Goal: Check status: Check status

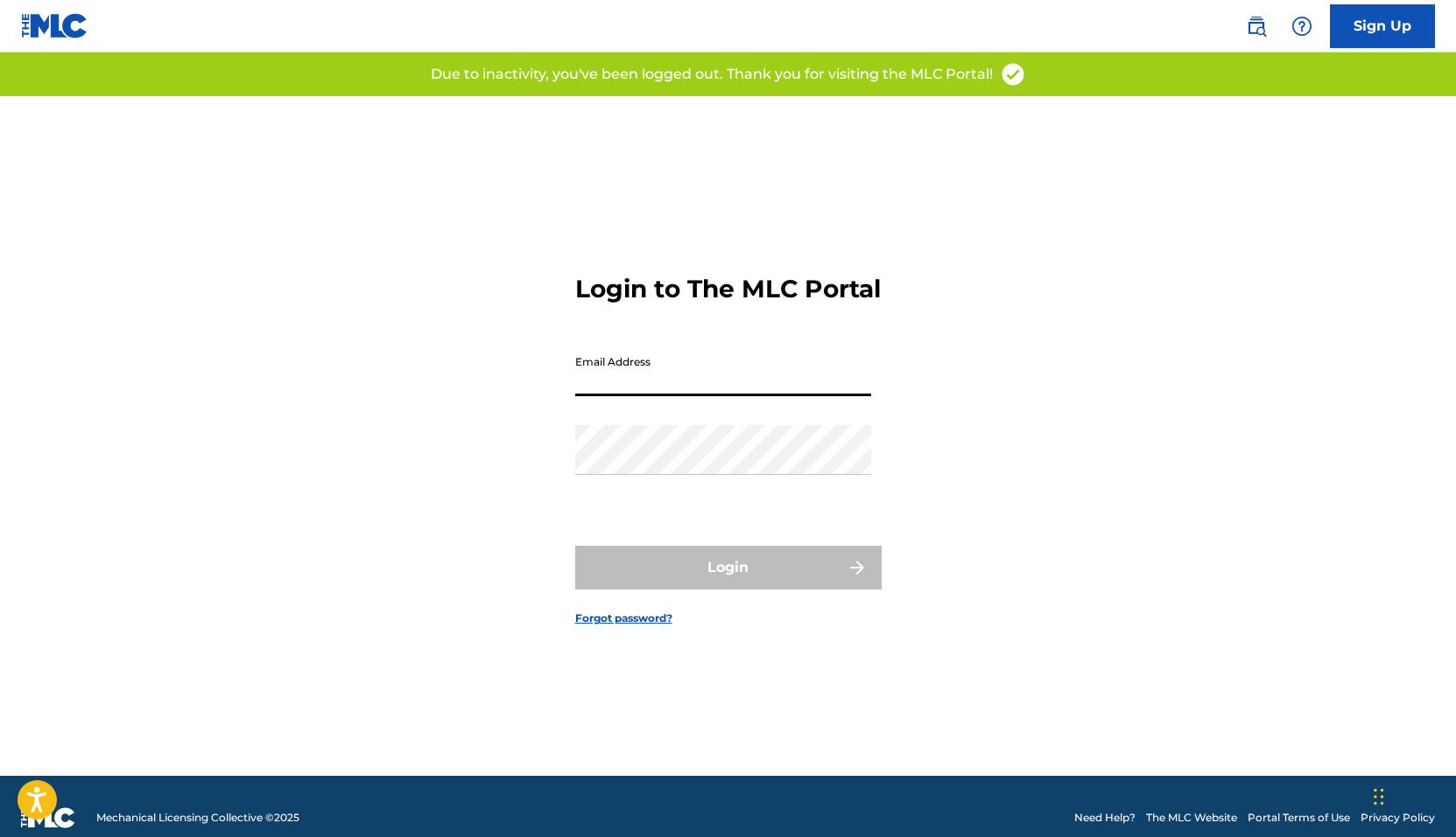
click at [746, 396] on input "Email Address" at bounding box center [723, 371] width 296 height 50
type input "[PERSON_NAME][EMAIL_ADDRESS][DOMAIN_NAME]"
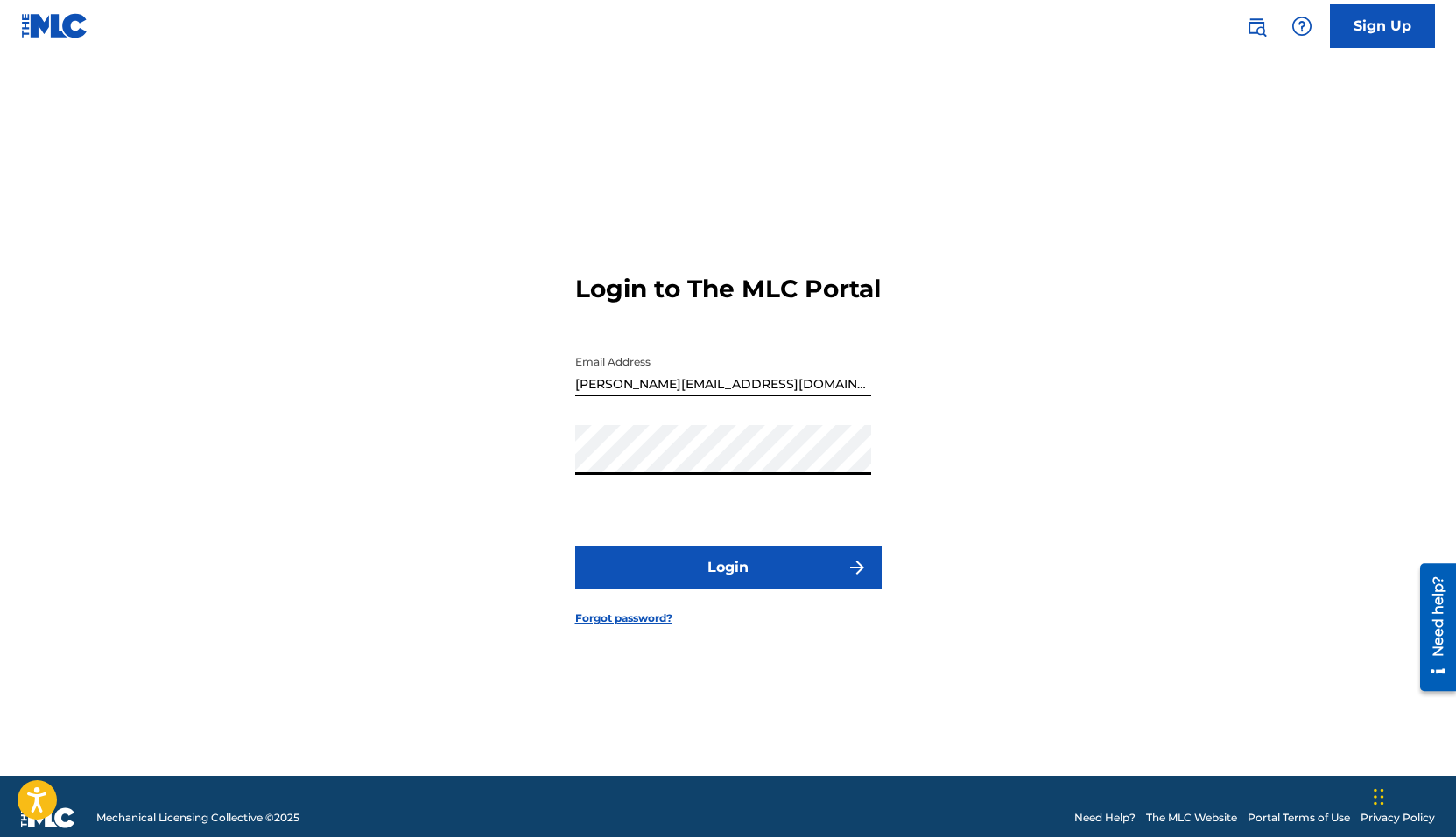
click at [832, 574] on button "Login" at bounding box center [728, 568] width 306 height 44
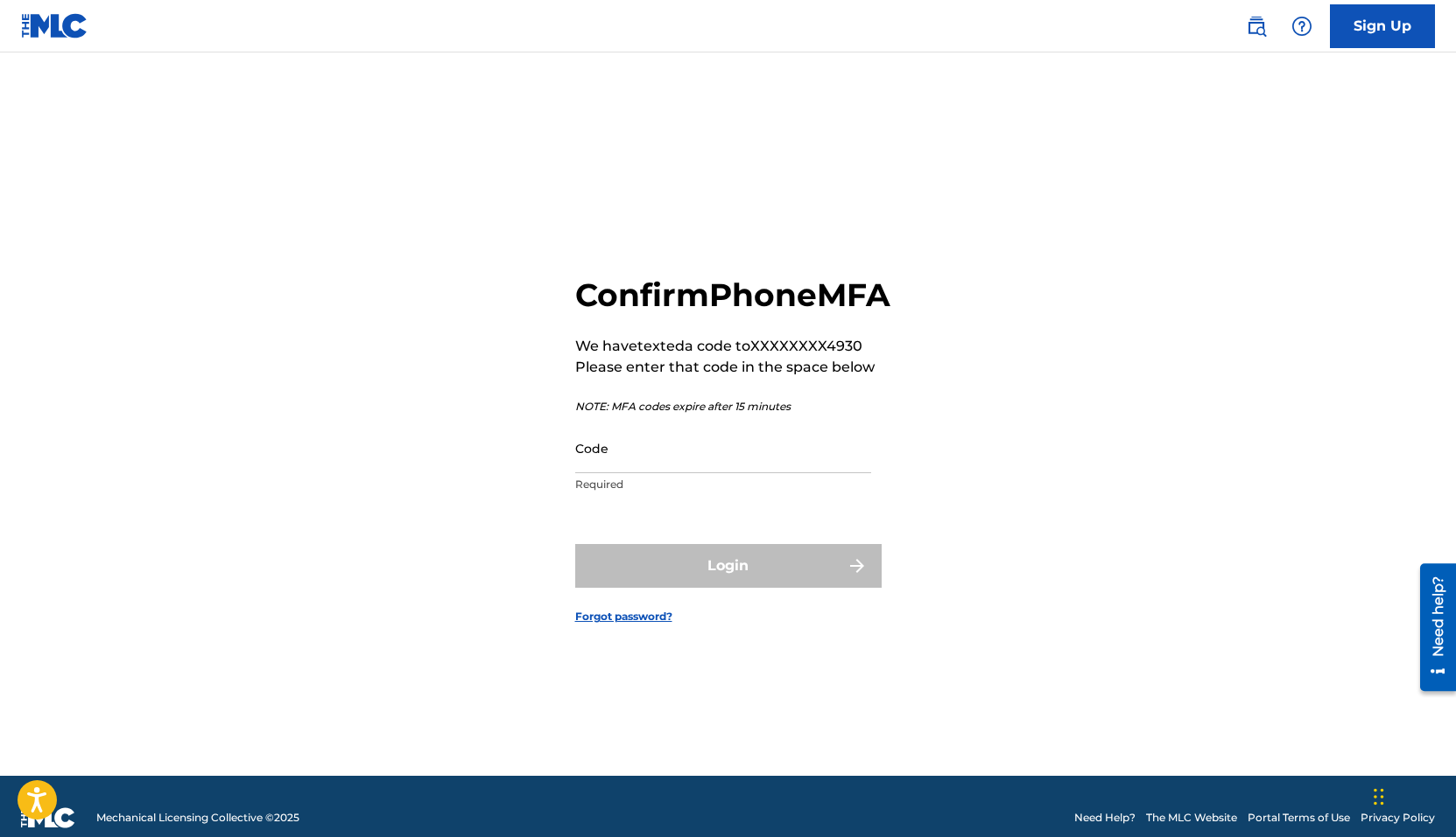
click at [658, 473] on input "Code" at bounding box center [723, 448] width 296 height 50
paste input "116101"
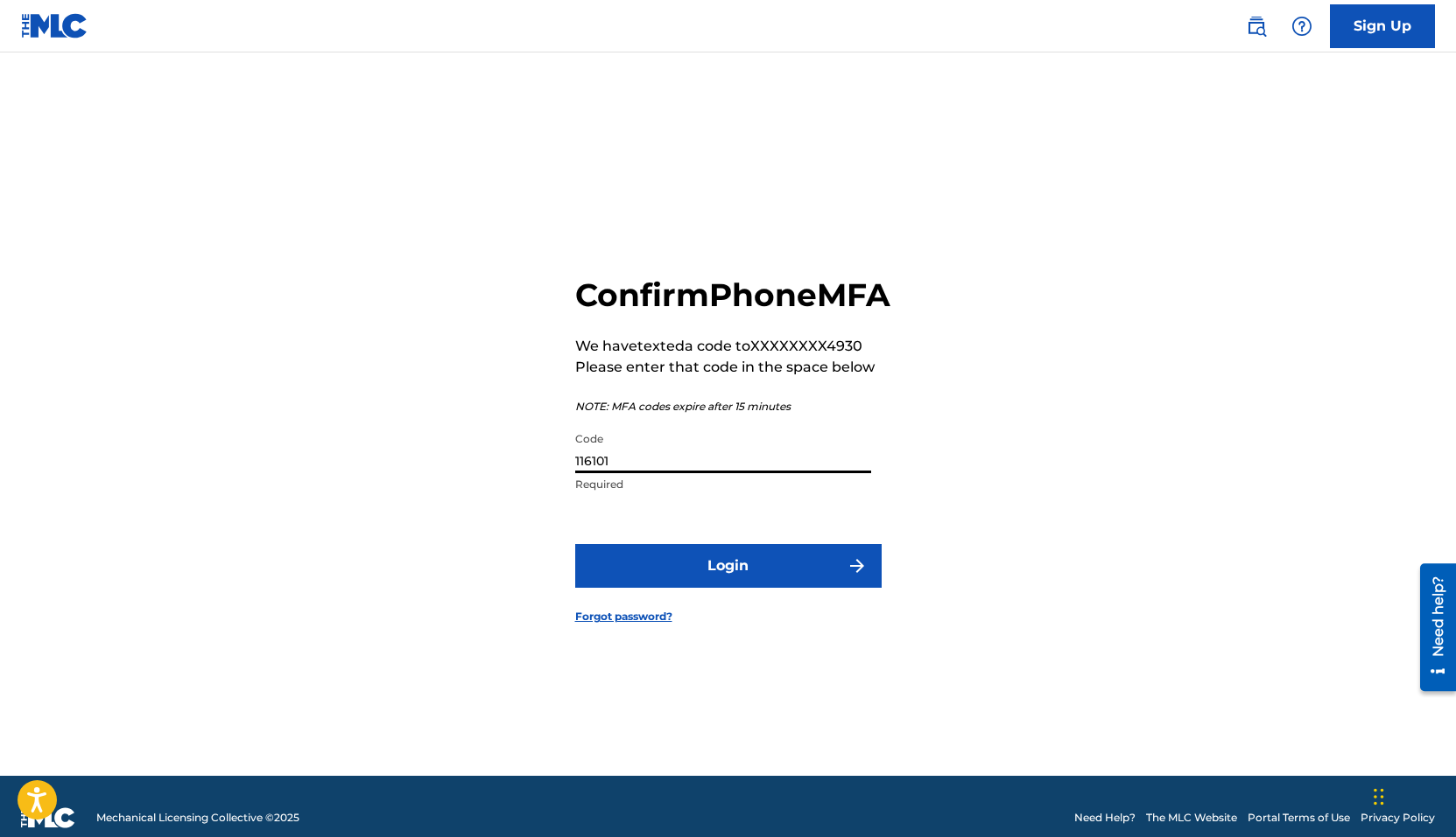
type input "116101"
click at [719, 576] on button "Login" at bounding box center [728, 566] width 306 height 44
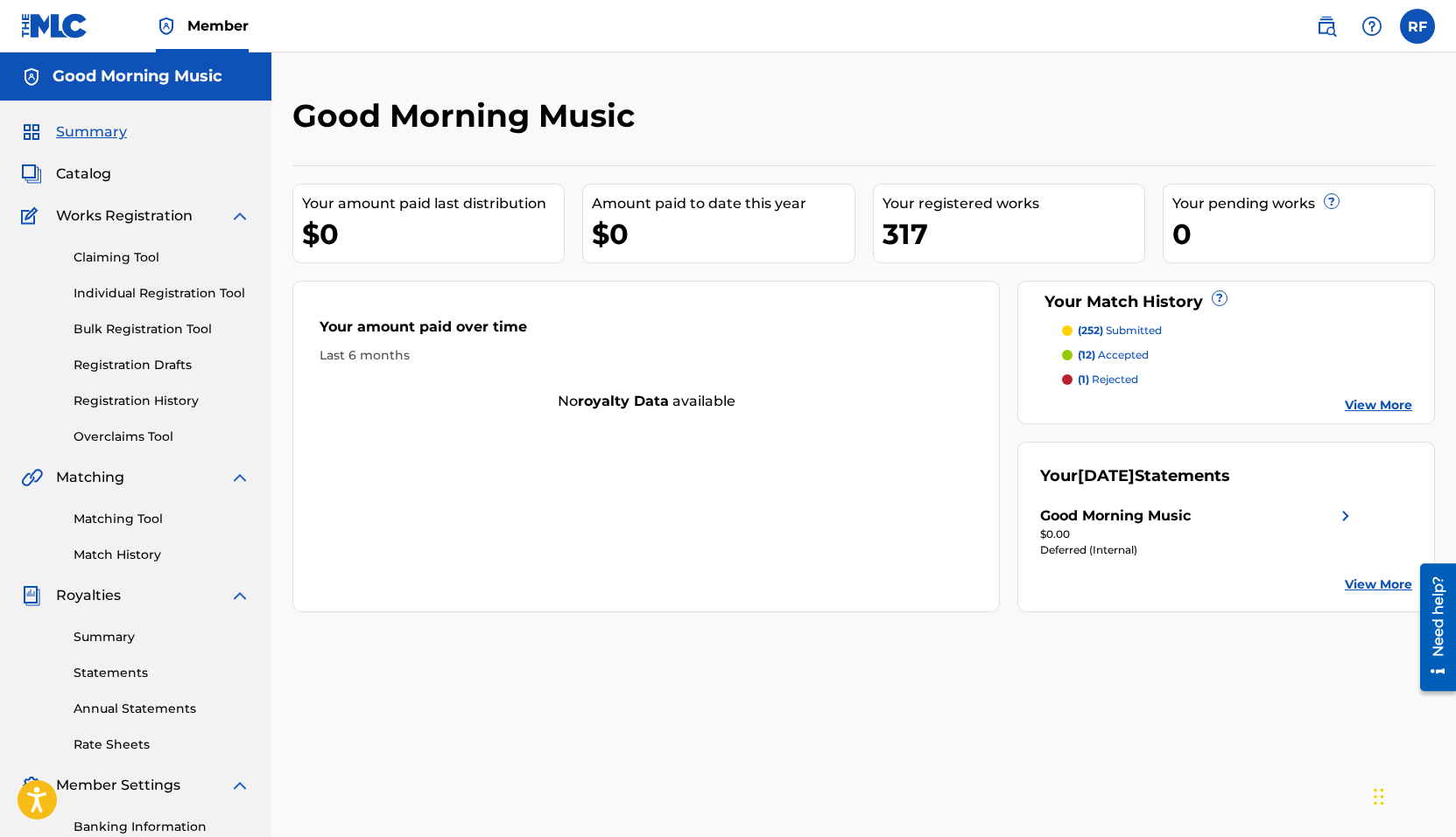
click at [1371, 588] on link "View More" at bounding box center [1378, 585] width 68 height 18
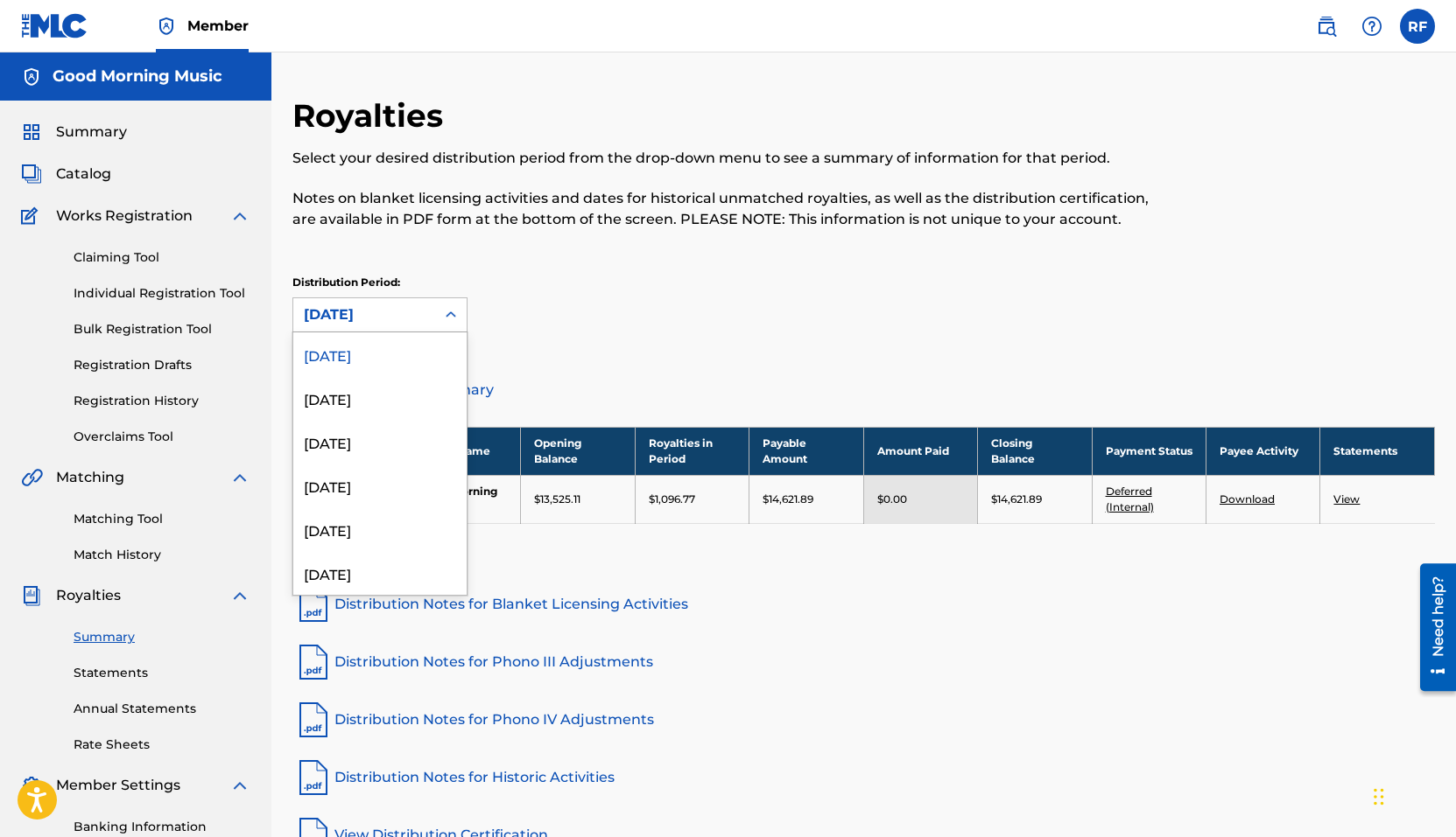
click at [444, 311] on icon at bounding box center [450, 314] width 17 height 17
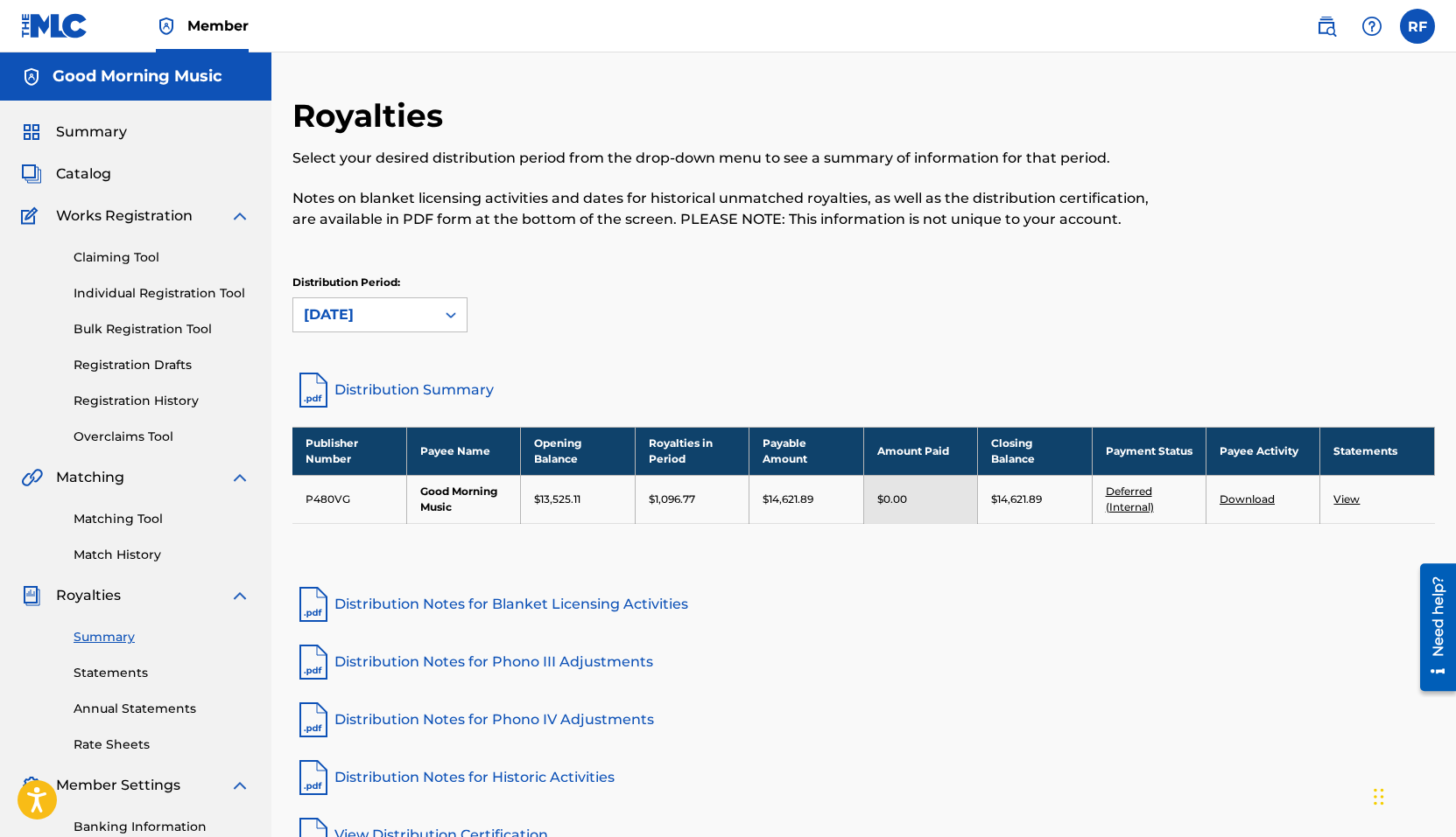
click at [684, 301] on div "Distribution Period: August 2025" at bounding box center [864, 303] width 1143 height 58
